Goal: Information Seeking & Learning: Find specific fact

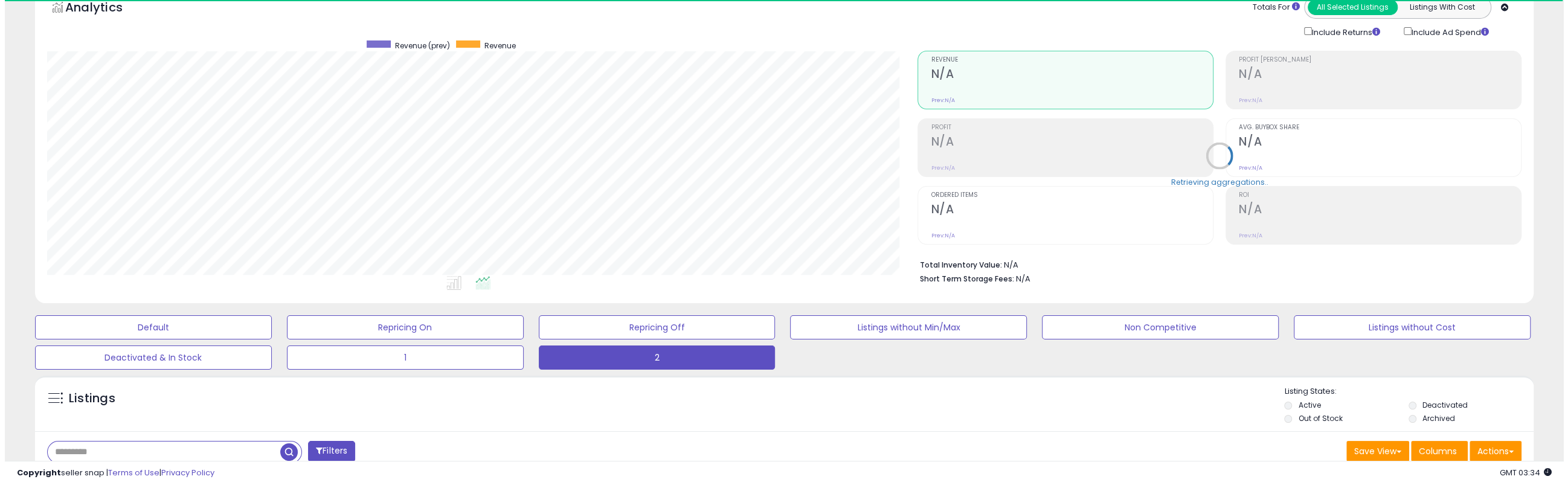
scroll to position [60, 0]
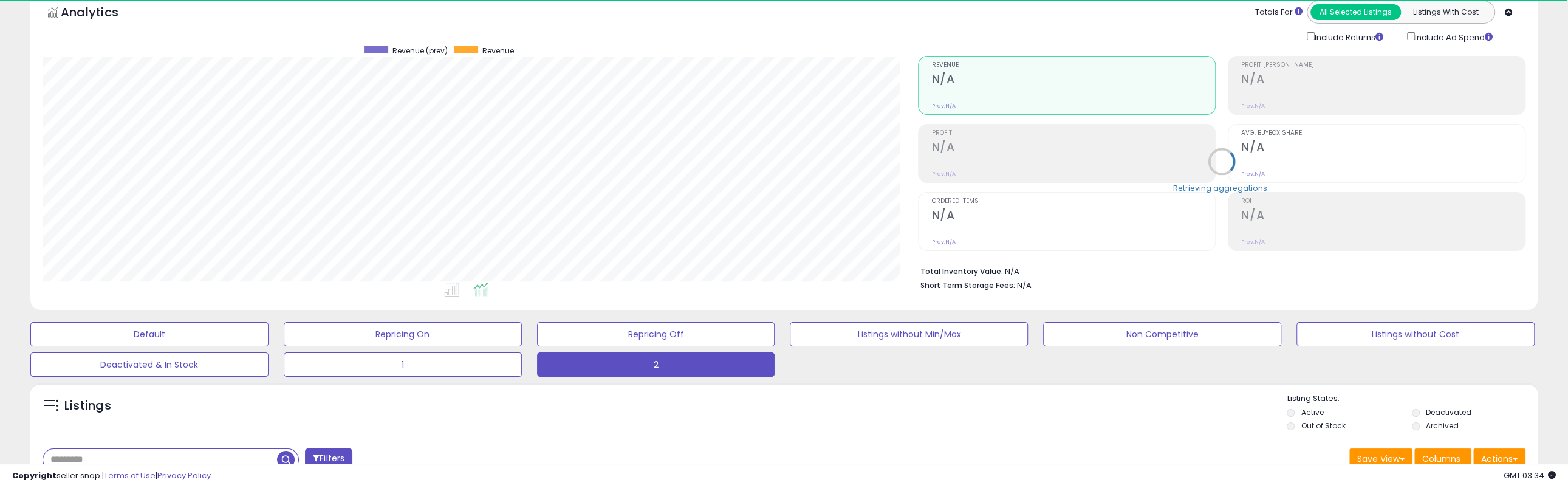
click at [976, 159] on div "Retrieving aggregations.." at bounding box center [1222, 170] width 625 height 253
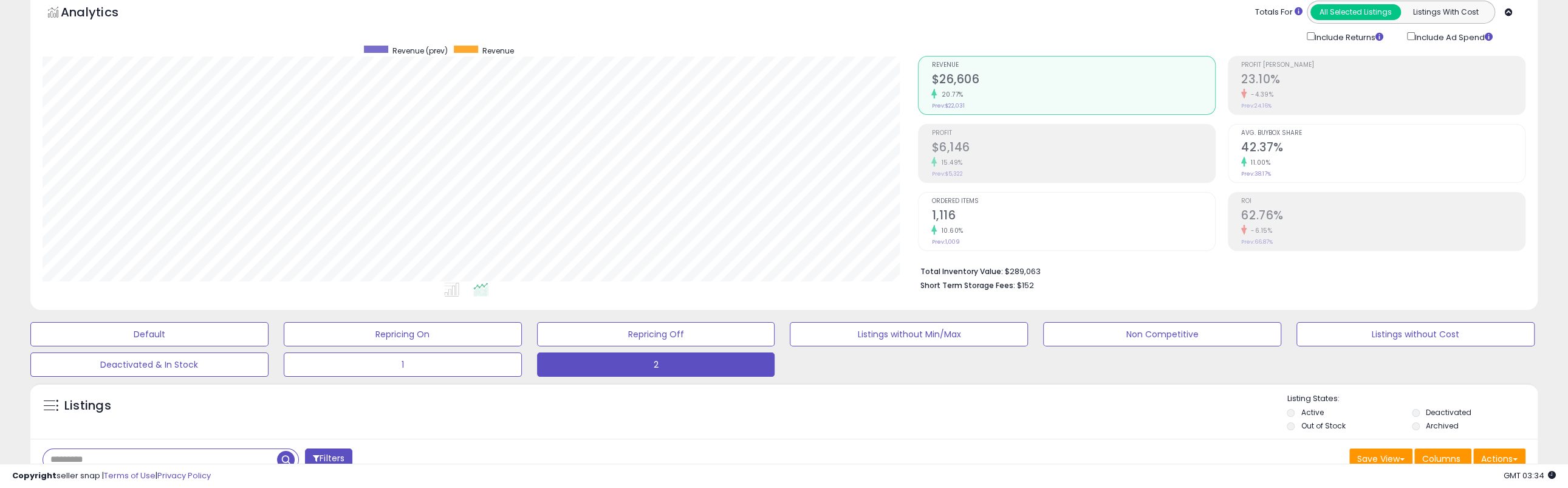
click at [964, 152] on h2 "$6,146" at bounding box center [1074, 148] width 284 height 17
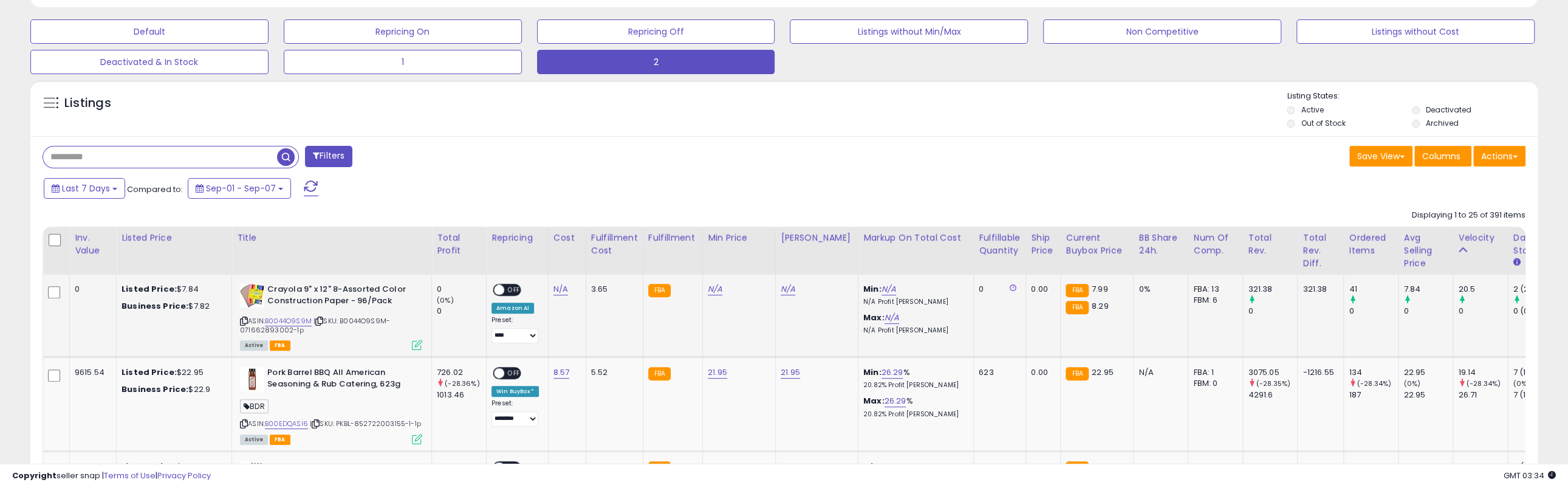
scroll to position [364, 0]
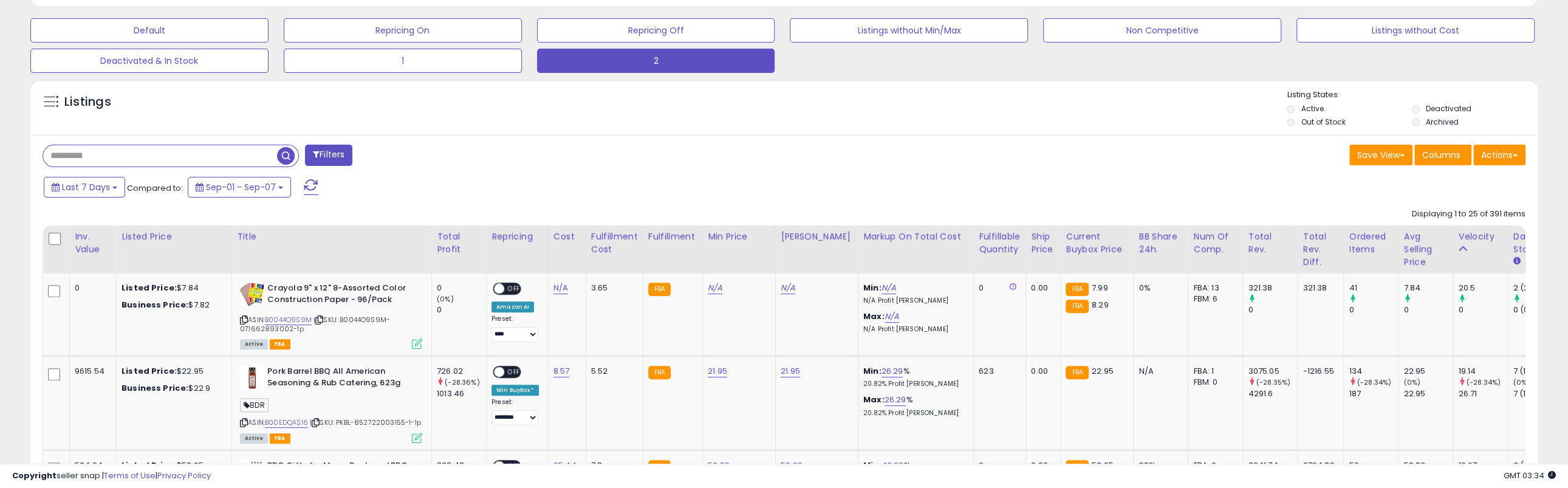
click at [164, 152] on input "text" at bounding box center [160, 155] width 234 height 22
type input "*******"
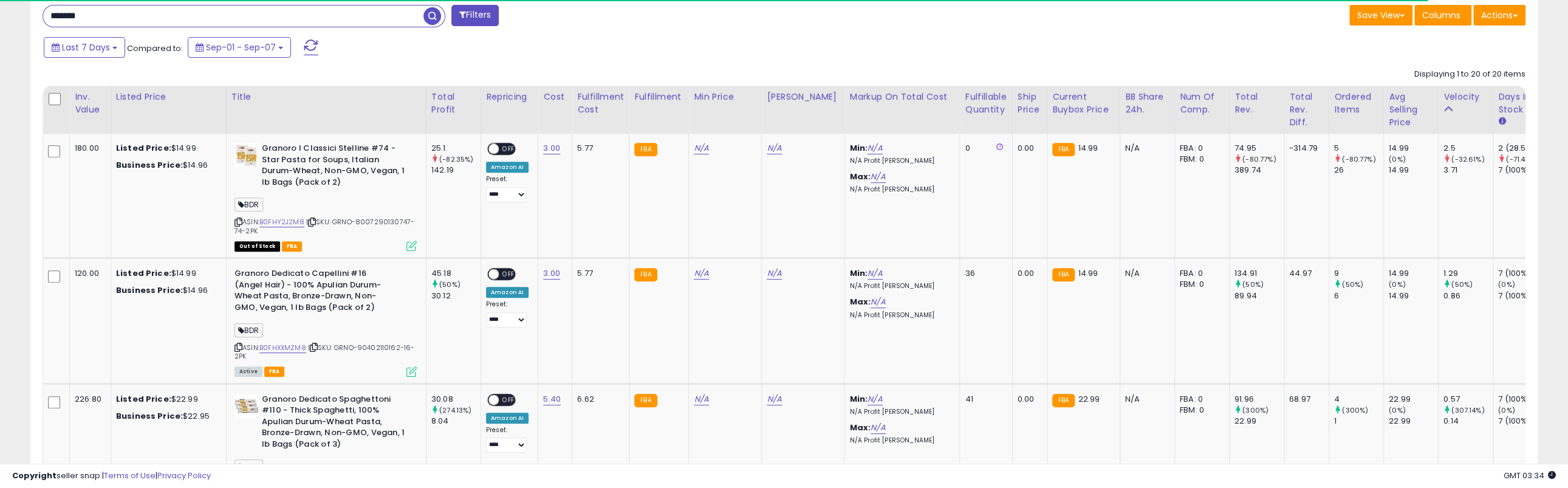
scroll to position [507, 0]
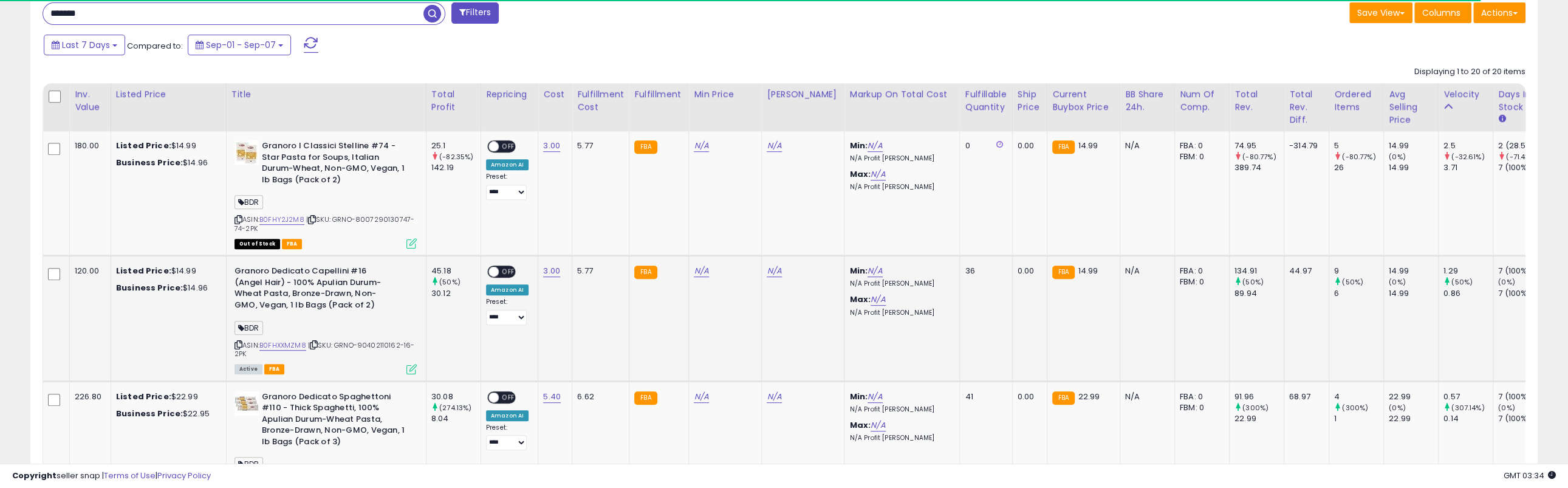
click at [316, 268] on b "Granoro Dedicato Capellini #16 (Angel Hair) - 100% Apulian Durum-Wheat Pasta, B…" at bounding box center [308, 288] width 148 height 48
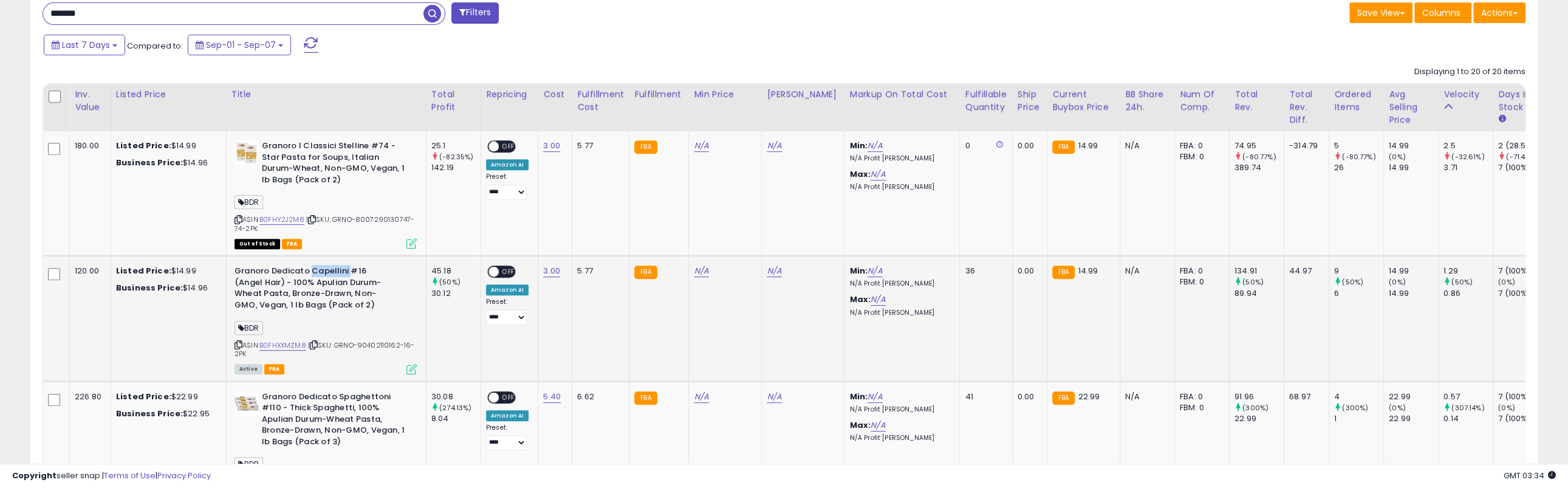
scroll to position [249, 876]
copy b "Capellini"
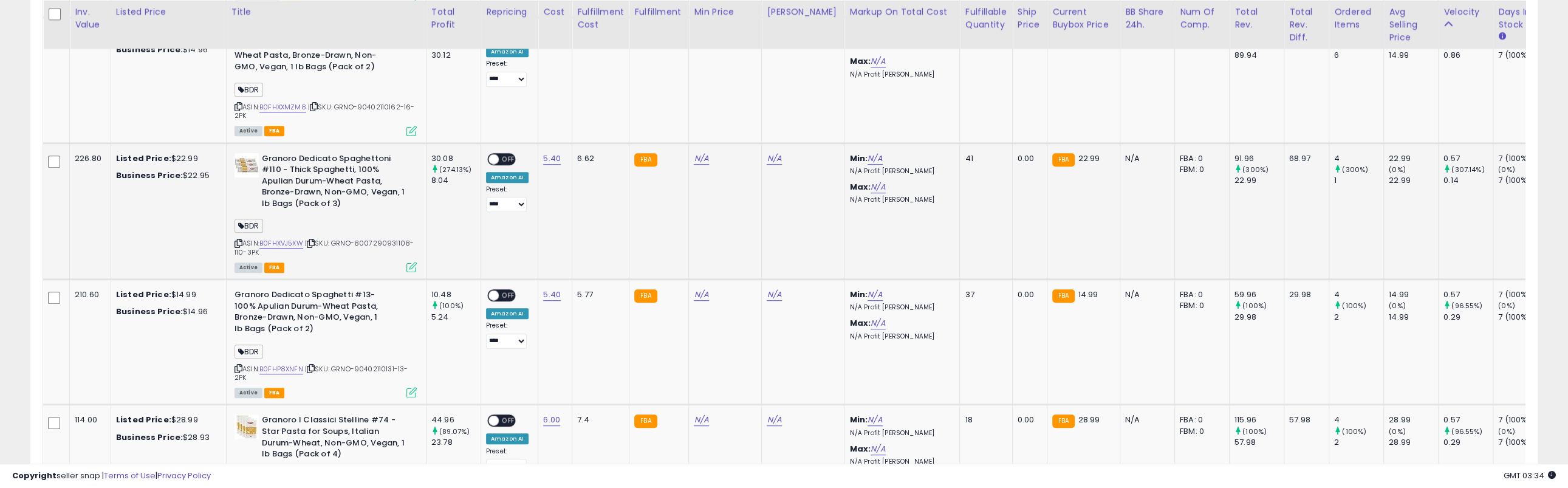
scroll to position [749, 0]
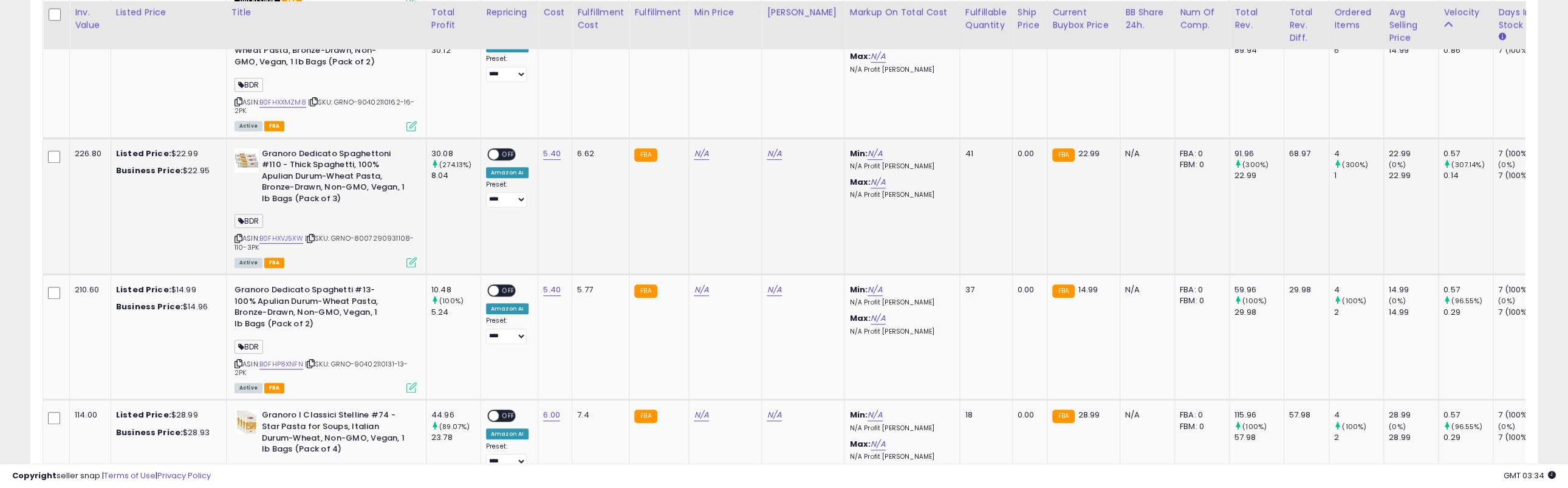
click at [353, 162] on b "Granoro Dedicato Spaghettoni #110 - Thick Spaghetti, 100% Apulian Durum-Wheat P…" at bounding box center [336, 177] width 148 height 60
copy b "Spaghettoni"
